Goal: Feedback & Contribution: Contribute content

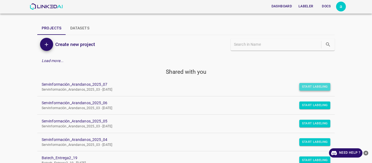
click at [308, 86] on button "Start Labeling" at bounding box center [314, 87] width 31 height 8
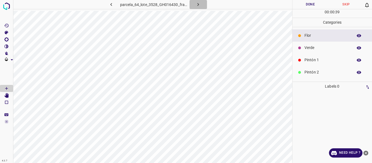
click at [201, 3] on button "button" at bounding box center [198, 4] width 17 height 9
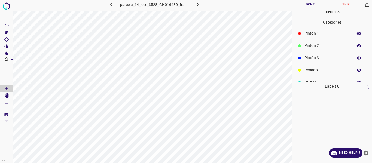
scroll to position [48, 0]
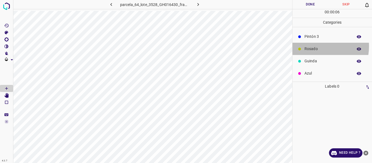
drag, startPoint x: 314, startPoint y: 46, endPoint x: 308, endPoint y: 46, distance: 5.8
click at [314, 46] on p "Rosado" at bounding box center [328, 49] width 46 height 6
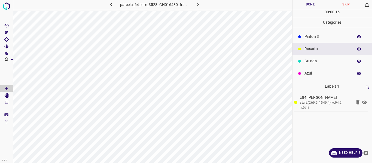
drag, startPoint x: 315, startPoint y: 62, endPoint x: 304, endPoint y: 62, distance: 10.9
click at [315, 62] on p "Guinda" at bounding box center [328, 61] width 46 height 6
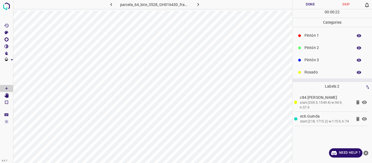
scroll to position [0, 0]
click at [313, 60] on p "Pintón 1" at bounding box center [328, 60] width 46 height 6
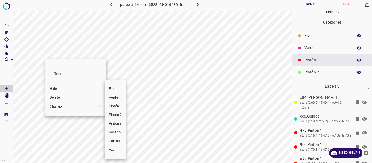
click at [116, 115] on span "Pintón 2" at bounding box center [115, 115] width 13 height 5
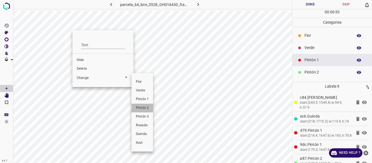
click at [141, 107] on span "Pintón 2" at bounding box center [142, 108] width 13 height 5
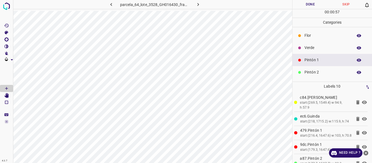
drag, startPoint x: 312, startPoint y: 42, endPoint x: 308, endPoint y: 44, distance: 4.8
click at [311, 43] on div "Verde" at bounding box center [333, 48] width 80 height 12
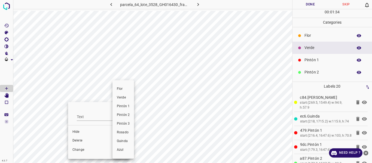
click at [124, 105] on span "Pintón 1" at bounding box center [123, 106] width 13 height 5
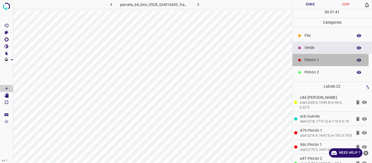
drag, startPoint x: 314, startPoint y: 59, endPoint x: 295, endPoint y: 65, distance: 19.8
click at [314, 59] on p "Pintón 1" at bounding box center [328, 60] width 46 height 6
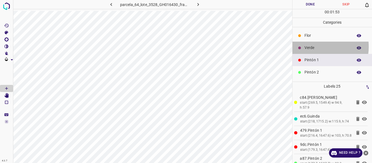
click at [314, 47] on p "Verde" at bounding box center [328, 48] width 46 height 6
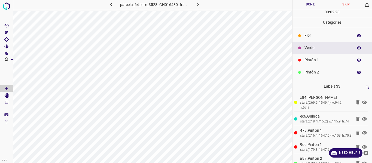
drag, startPoint x: 317, startPoint y: 59, endPoint x: 298, endPoint y: 56, distance: 19.6
click at [317, 59] on p "Pintón 1" at bounding box center [328, 60] width 46 height 6
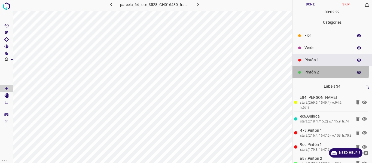
drag, startPoint x: 316, startPoint y: 71, endPoint x: 302, endPoint y: 65, distance: 14.4
click at [315, 71] on p "Pintón 2" at bounding box center [328, 72] width 46 height 6
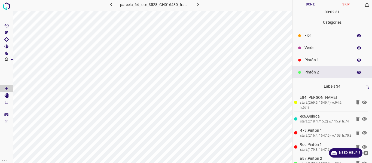
scroll to position [48, 0]
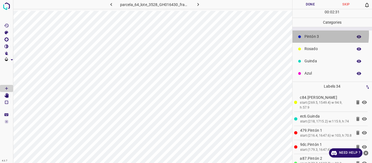
drag, startPoint x: 312, startPoint y: 34, endPoint x: 316, endPoint y: 24, distance: 10.7
click at [312, 34] on p "Pintón 3" at bounding box center [328, 37] width 46 height 6
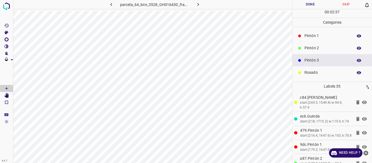
scroll to position [0, 0]
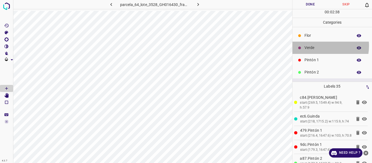
drag, startPoint x: 318, startPoint y: 46, endPoint x: 292, endPoint y: 46, distance: 25.3
click at [318, 45] on p "Verde" at bounding box center [328, 48] width 46 height 6
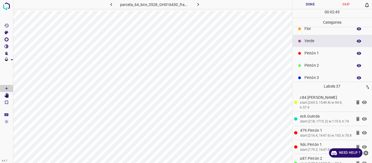
scroll to position [27, 0]
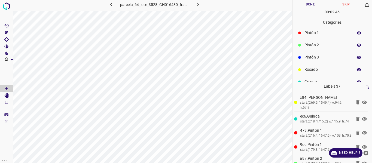
drag, startPoint x: 312, startPoint y: 30, endPoint x: 297, endPoint y: 25, distance: 15.9
click at [312, 30] on div "Pintón 1" at bounding box center [333, 33] width 80 height 12
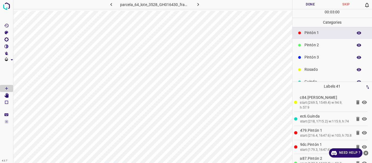
scroll to position [0, 0]
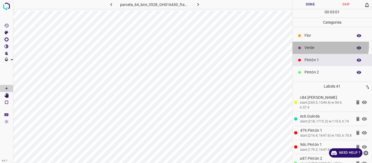
click at [314, 45] on p "Verde" at bounding box center [328, 48] width 46 height 6
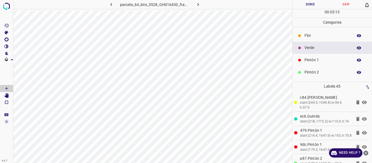
drag, startPoint x: 313, startPoint y: 61, endPoint x: 294, endPoint y: 60, distance: 19.1
click at [312, 61] on p "Pintón 1" at bounding box center [328, 60] width 46 height 6
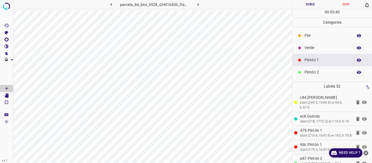
drag, startPoint x: 319, startPoint y: 49, endPoint x: 300, endPoint y: 46, distance: 19.0
click at [319, 48] on p "Verde" at bounding box center [328, 48] width 46 height 6
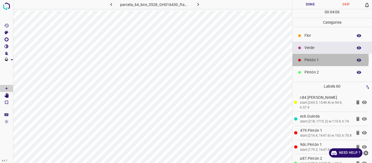
click at [316, 59] on p "Pintón 1" at bounding box center [328, 60] width 46 height 6
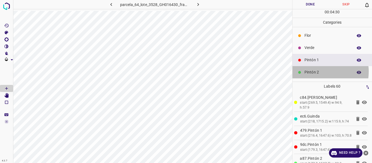
click at [317, 72] on p "Pintón 2" at bounding box center [328, 72] width 46 height 6
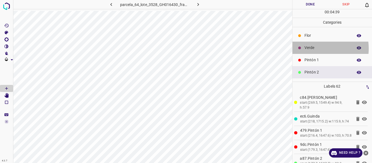
click at [313, 48] on p "Verde" at bounding box center [328, 48] width 46 height 6
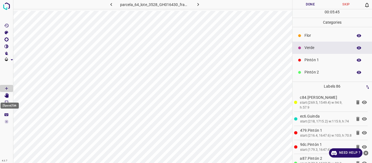
click at [9, 95] on icon "[Space] Edit" at bounding box center [6, 95] width 4 height 5
click at [7, 87] on icon "[Space] Draw" at bounding box center [6, 88] width 5 height 5
click at [326, 58] on p "Pintón 1" at bounding box center [328, 60] width 46 height 6
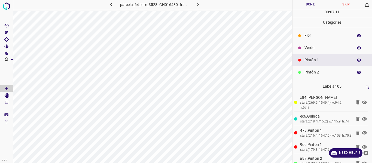
click at [313, 76] on div "Pintón 2" at bounding box center [333, 72] width 80 height 12
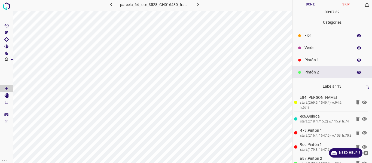
drag, startPoint x: 314, startPoint y: 47, endPoint x: 308, endPoint y: 49, distance: 5.7
click at [313, 47] on p "Verde" at bounding box center [328, 48] width 46 height 6
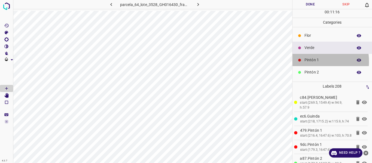
click at [311, 62] on p "Pintón 1" at bounding box center [328, 60] width 46 height 6
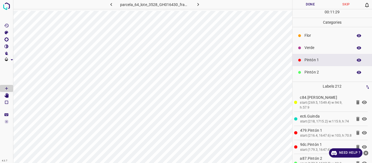
click at [317, 54] on div "Verde" at bounding box center [333, 48] width 80 height 12
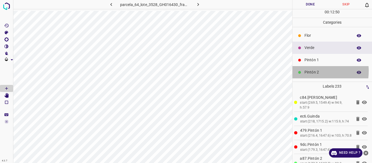
click at [308, 71] on p "Pintón 2" at bounding box center [328, 72] width 46 height 6
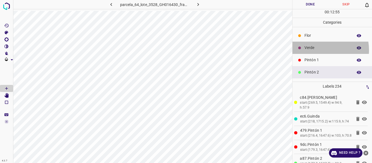
click at [315, 51] on p "Verde" at bounding box center [328, 48] width 46 height 6
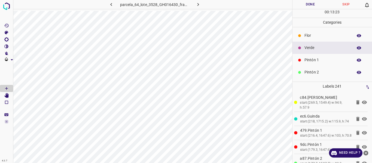
scroll to position [48, 0]
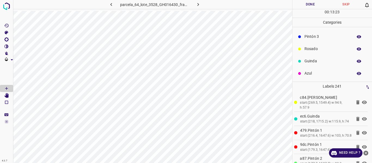
click at [311, 71] on p "Azul" at bounding box center [328, 74] width 46 height 6
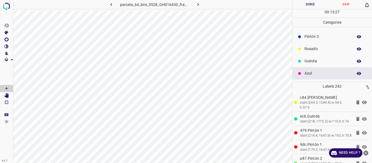
click at [310, 39] on p "Pintón 3" at bounding box center [328, 37] width 46 height 6
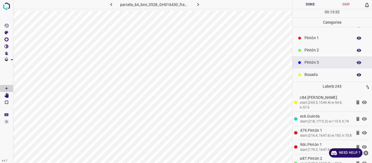
scroll to position [21, 0]
click at [313, 53] on p "Pintón 2" at bounding box center [328, 52] width 46 height 6
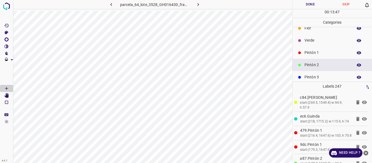
scroll to position [0, 0]
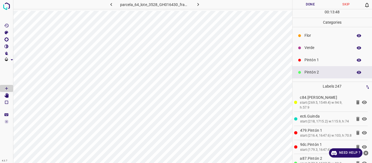
click at [312, 49] on p "Verde" at bounding box center [328, 48] width 46 height 6
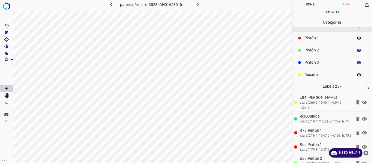
scroll to position [48, 0]
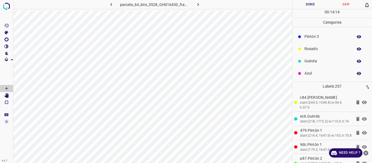
click at [308, 77] on div "Azul" at bounding box center [333, 73] width 80 height 12
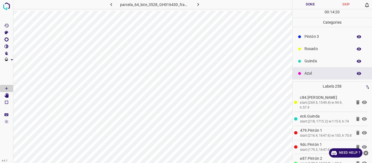
scroll to position [21, 0]
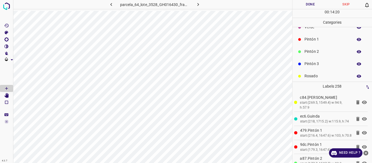
click at [308, 64] on p "Pintón 3" at bounding box center [328, 64] width 46 height 6
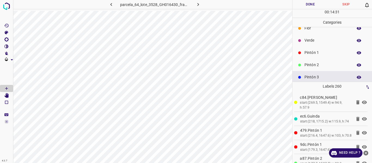
scroll to position [0, 0]
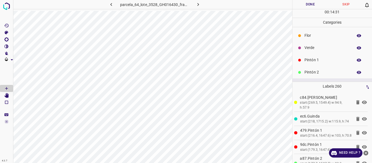
click at [306, 50] on p "Verde" at bounding box center [328, 48] width 46 height 6
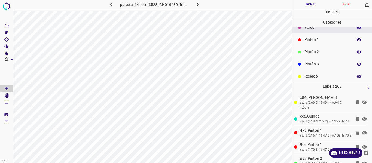
scroll to position [48, 0]
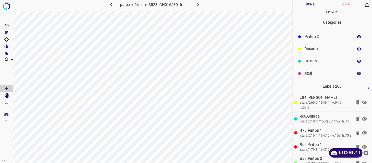
click at [307, 49] on p "Rosado" at bounding box center [328, 49] width 46 height 6
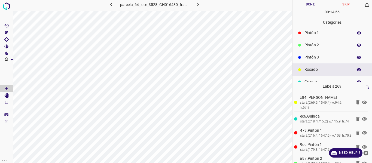
scroll to position [0, 0]
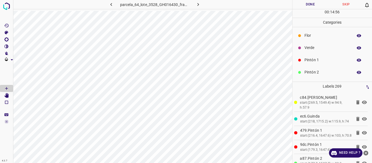
click at [315, 60] on p "Pintón 1" at bounding box center [328, 60] width 46 height 6
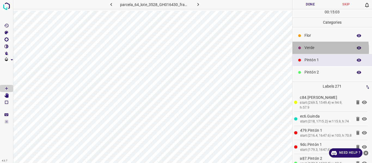
click at [315, 49] on p "Verde" at bounding box center [328, 48] width 46 height 6
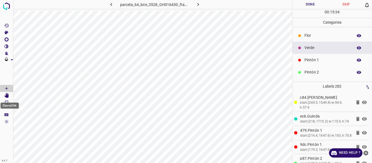
click at [10, 97] on Edit"] "[Space] Edit" at bounding box center [6, 95] width 13 height 7
click at [7, 89] on icon "[Space] Draw" at bounding box center [6, 88] width 5 height 5
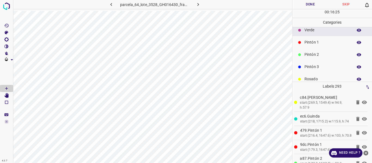
scroll to position [48, 0]
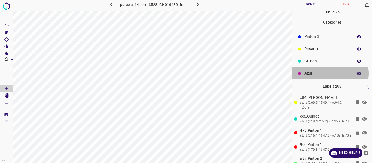
click at [326, 74] on p "Azul" at bounding box center [328, 74] width 46 height 6
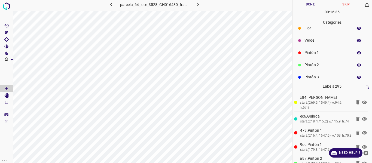
scroll to position [0, 0]
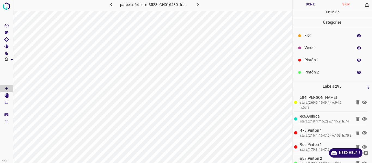
click at [309, 62] on p "Pintón 1" at bounding box center [328, 60] width 46 height 6
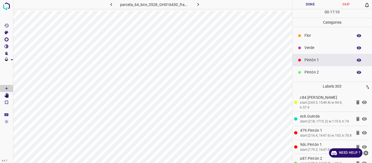
drag, startPoint x: 313, startPoint y: 47, endPoint x: 310, endPoint y: 51, distance: 4.7
click at [310, 51] on div "Verde" at bounding box center [333, 48] width 80 height 12
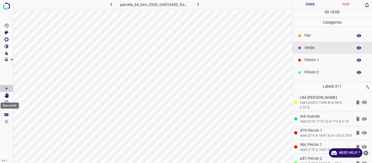
click at [7, 93] on icon "[Space] Edit" at bounding box center [6, 95] width 5 height 5
click at [6, 88] on icon "[Space] Draw" at bounding box center [6, 88] width 5 height 5
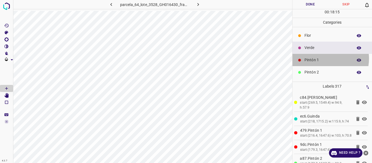
drag, startPoint x: 323, startPoint y: 59, endPoint x: 320, endPoint y: 59, distance: 3.1
click at [320, 59] on p "Pintón 1" at bounding box center [328, 60] width 46 height 6
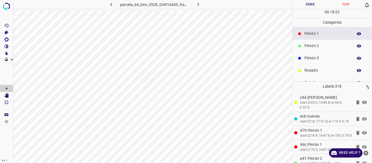
scroll to position [48, 0]
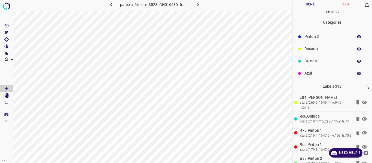
click at [312, 62] on p "Guinda" at bounding box center [328, 61] width 46 height 6
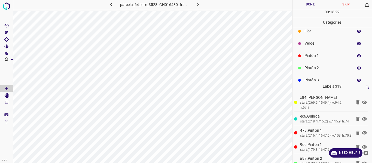
scroll to position [0, 0]
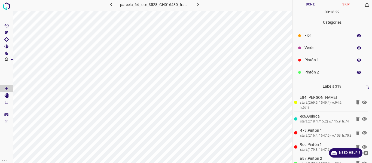
click at [319, 59] on p "Pintón 1" at bounding box center [328, 60] width 46 height 6
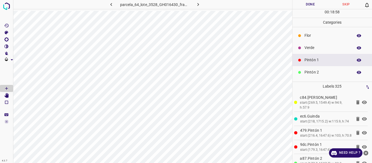
click at [310, 49] on p "Verde" at bounding box center [328, 48] width 46 height 6
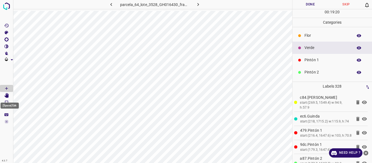
click at [8, 95] on icon "[Space] Edit" at bounding box center [6, 95] width 4 height 5
click at [8, 89] on icon "[Space] Draw" at bounding box center [6, 88] width 5 height 5
click at [322, 57] on div "Pintón 1" at bounding box center [333, 60] width 80 height 12
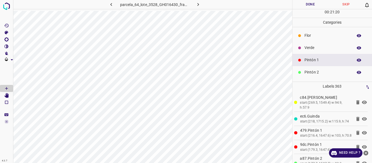
click at [311, 49] on p "Verde" at bounding box center [328, 48] width 46 height 6
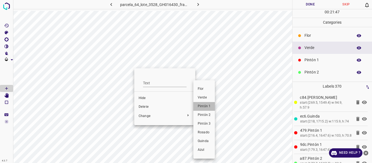
click at [203, 108] on span "Pintón 1" at bounding box center [204, 106] width 13 height 5
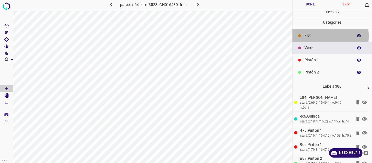
click at [313, 36] on p "Flor" at bounding box center [328, 36] width 46 height 6
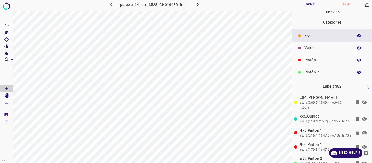
click at [316, 48] on p "Verde" at bounding box center [328, 48] width 46 height 6
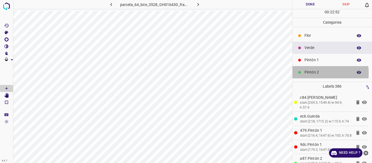
click at [313, 73] on p "Pintón 2" at bounding box center [328, 72] width 46 height 6
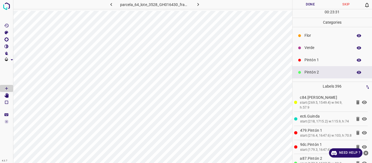
scroll to position [27, 0]
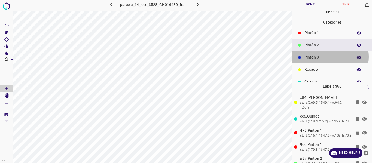
click at [319, 57] on p "Pintón 3" at bounding box center [328, 58] width 46 height 6
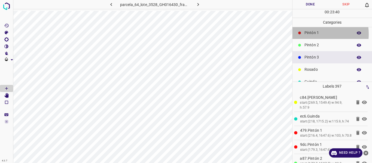
click at [310, 34] on p "Pintón 1" at bounding box center [328, 33] width 46 height 6
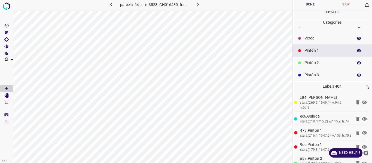
scroll to position [0, 0]
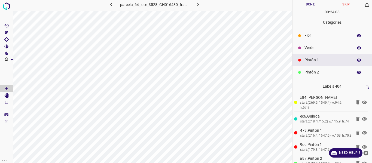
drag, startPoint x: 319, startPoint y: 50, endPoint x: 321, endPoint y: 1, distance: 49.1
click at [319, 50] on p "Verde" at bounding box center [328, 48] width 46 height 6
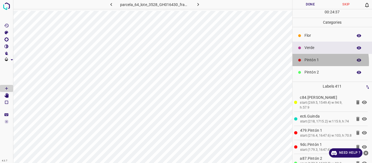
drag, startPoint x: 315, startPoint y: 62, endPoint x: 312, endPoint y: 63, distance: 2.9
click at [312, 63] on div "Pintón 1" at bounding box center [333, 60] width 80 height 12
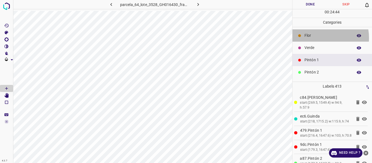
click at [316, 38] on p "Flor" at bounding box center [328, 36] width 46 height 6
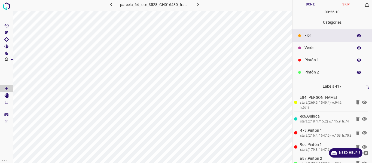
scroll to position [48, 0]
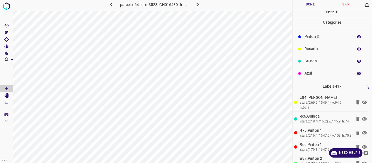
click at [308, 63] on p "Guinda" at bounding box center [328, 61] width 46 height 6
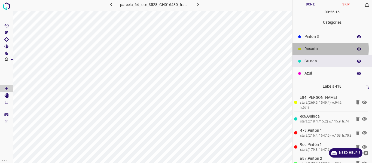
click at [314, 49] on p "Rosado" at bounding box center [328, 49] width 46 height 6
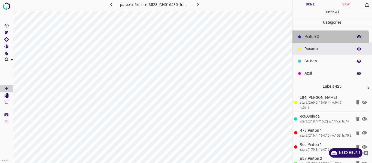
click at [319, 40] on div "Pintón 3" at bounding box center [333, 37] width 80 height 12
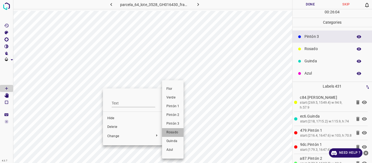
click at [171, 130] on li "Rosado" at bounding box center [173, 132] width 22 height 9
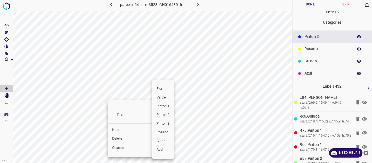
click at [165, 107] on span "Pintón 1" at bounding box center [163, 106] width 13 height 5
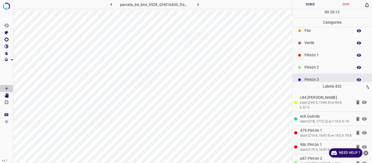
scroll to position [0, 0]
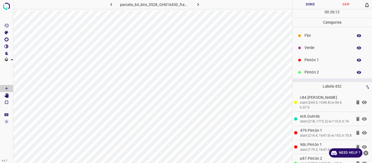
click at [312, 58] on p "Pintón 1" at bounding box center [328, 60] width 46 height 6
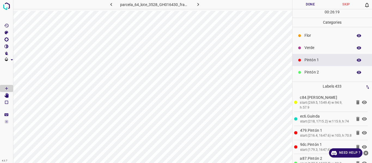
scroll to position [48, 0]
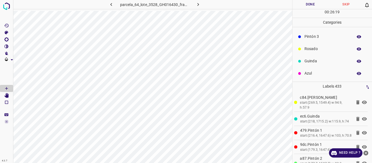
click at [319, 38] on p "Pintón 3" at bounding box center [328, 37] width 46 height 6
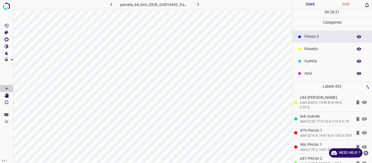
click at [314, 50] on p "Rosado" at bounding box center [328, 49] width 46 height 6
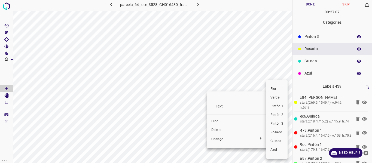
drag, startPoint x: 278, startPoint y: 108, endPoint x: 240, endPoint y: 116, distance: 38.7
click at [277, 110] on li "Pintón 1" at bounding box center [277, 106] width 22 height 9
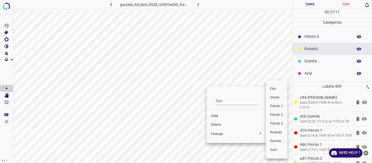
click at [275, 107] on span "Pintón 1" at bounding box center [276, 106] width 13 height 5
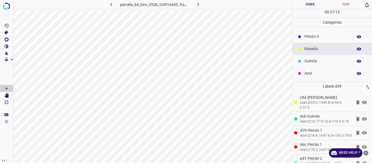
scroll to position [21, 0]
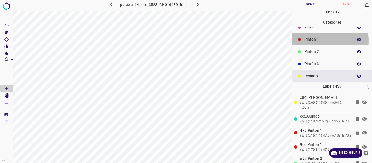
click at [311, 41] on p "Pintón 1" at bounding box center [328, 40] width 46 height 6
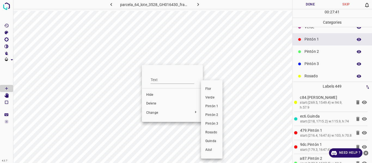
drag, startPoint x: 211, startPoint y: 123, endPoint x: 220, endPoint y: 1, distance: 122.1
click at [211, 122] on span "Pintón 3" at bounding box center [211, 124] width 13 height 5
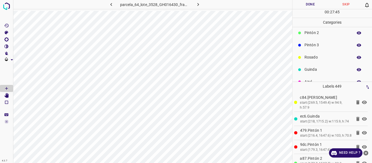
scroll to position [48, 0]
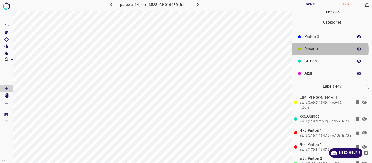
click at [314, 49] on p "Rosado" at bounding box center [328, 49] width 46 height 6
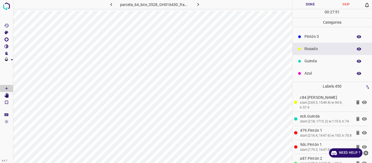
click at [319, 38] on p "Pintón 3" at bounding box center [328, 37] width 46 height 6
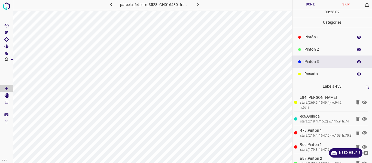
scroll to position [0, 0]
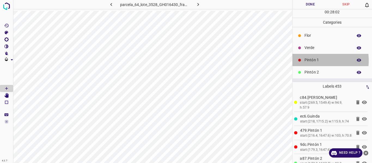
click at [310, 60] on p "Pintón 1" at bounding box center [328, 60] width 46 height 6
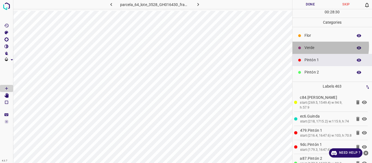
click at [319, 46] on p "Verde" at bounding box center [328, 48] width 46 height 6
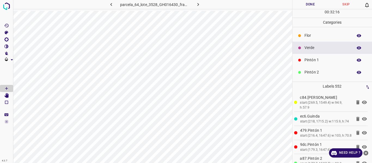
click at [316, 58] on p "Pintón 1" at bounding box center [328, 60] width 46 height 6
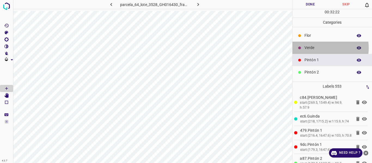
click at [320, 48] on p "Verde" at bounding box center [328, 48] width 46 height 6
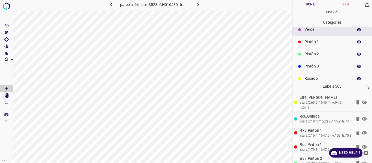
scroll to position [48, 0]
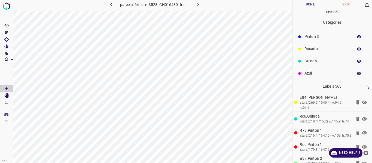
click at [319, 74] on p "Azul" at bounding box center [328, 74] width 46 height 6
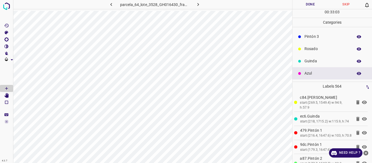
click at [310, 50] on p "Rosado" at bounding box center [328, 49] width 46 height 6
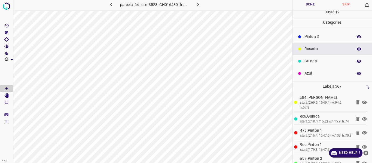
click at [313, 62] on p "Guinda" at bounding box center [328, 61] width 46 height 6
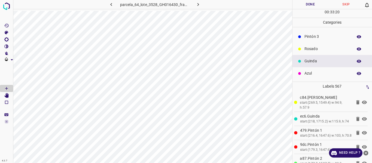
click at [310, 73] on p "Azul" at bounding box center [328, 74] width 46 height 6
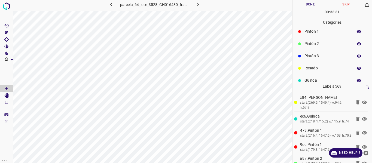
scroll to position [0, 0]
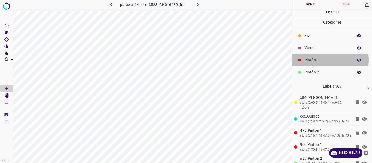
click at [314, 60] on p "Pintón 1" at bounding box center [328, 60] width 46 height 6
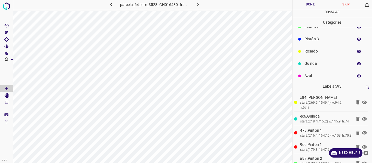
scroll to position [48, 0]
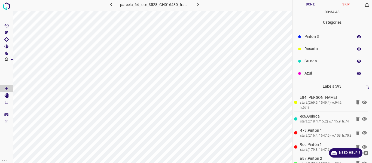
click at [309, 39] on p "Pintón 3" at bounding box center [328, 37] width 46 height 6
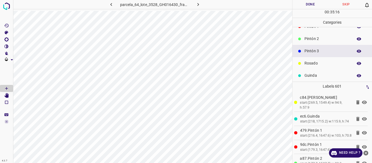
scroll to position [21, 0]
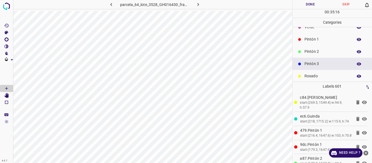
click at [311, 40] on p "Pintón 1" at bounding box center [328, 40] width 46 height 6
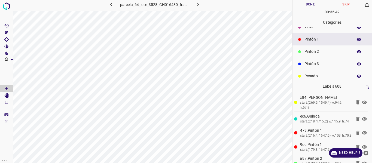
scroll to position [0, 0]
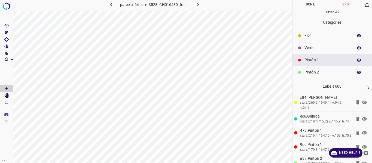
click at [310, 45] on div "Verde" at bounding box center [333, 48] width 80 height 12
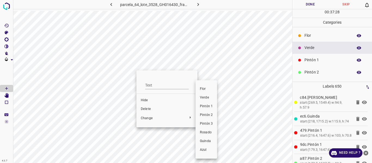
click at [207, 125] on span "Pintón 3" at bounding box center [206, 124] width 13 height 5
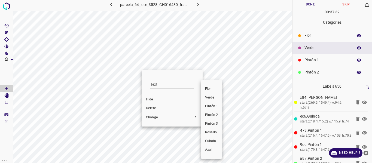
click at [214, 124] on span "Pintón 3" at bounding box center [211, 124] width 13 height 5
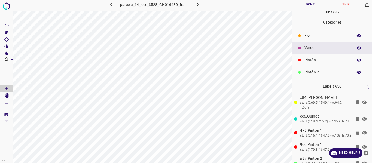
click at [308, 119] on p "Azul" at bounding box center [328, 122] width 46 height 6
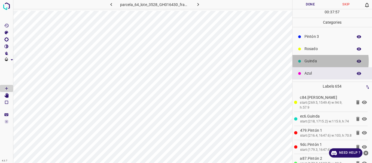
drag, startPoint x: 317, startPoint y: 61, endPoint x: 313, endPoint y: 61, distance: 4.4
click at [313, 61] on p "Guinda" at bounding box center [328, 61] width 46 height 6
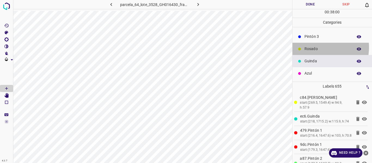
click at [318, 47] on p "Rosado" at bounding box center [328, 49] width 46 height 6
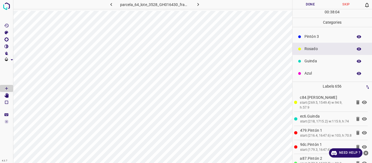
scroll to position [21, 0]
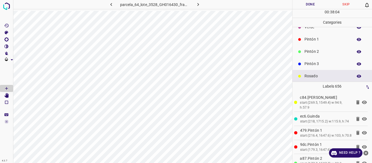
click at [313, 39] on p "Pintón 1" at bounding box center [328, 40] width 46 height 6
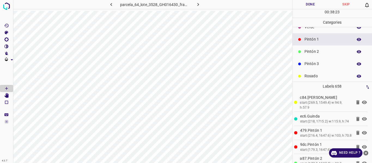
click at [310, 67] on div "Pintón 3" at bounding box center [333, 64] width 80 height 12
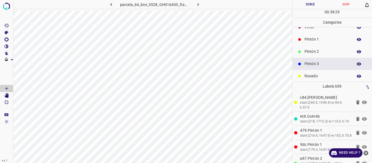
click at [312, 42] on p "Pintón 1" at bounding box center [328, 40] width 46 height 6
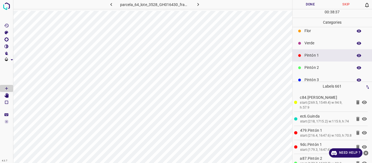
scroll to position [0, 0]
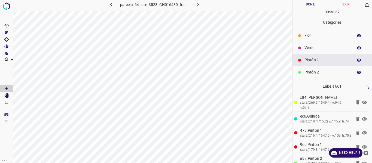
click at [309, 48] on p "Verde" at bounding box center [328, 48] width 46 height 6
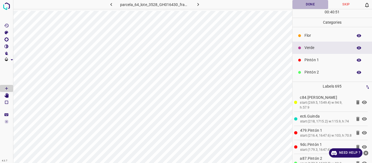
click at [307, 5] on button "Done" at bounding box center [311, 4] width 36 height 9
